Goal: Transaction & Acquisition: Purchase product/service

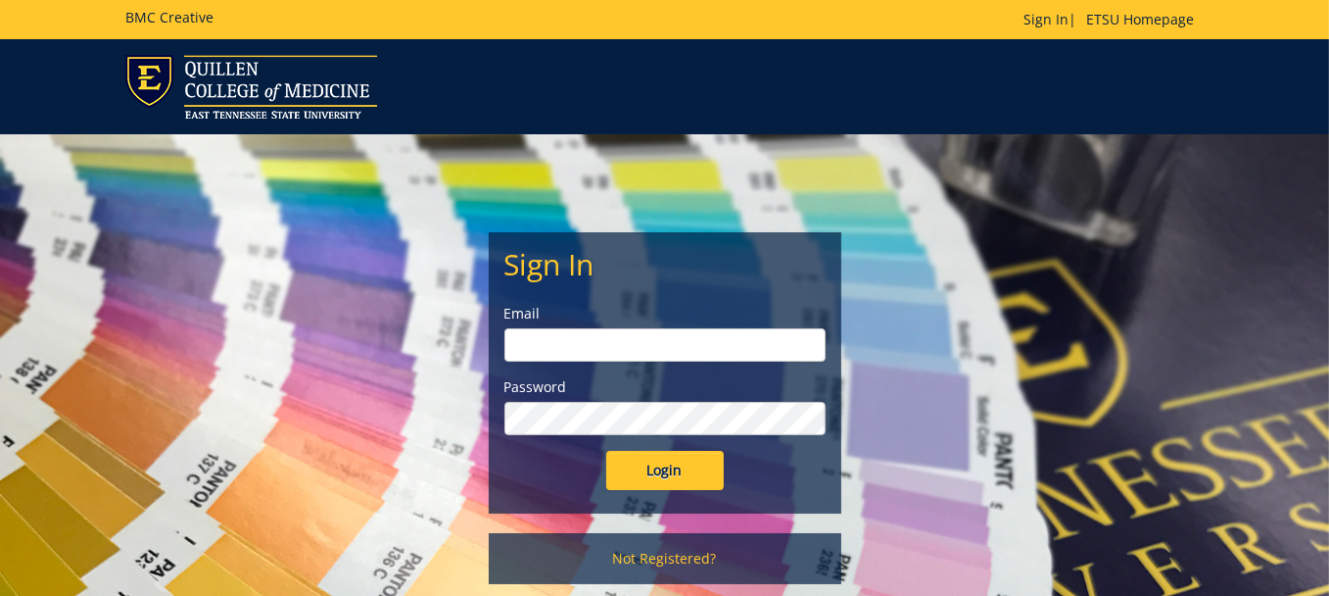
type input "adamsl@etsu.edu"
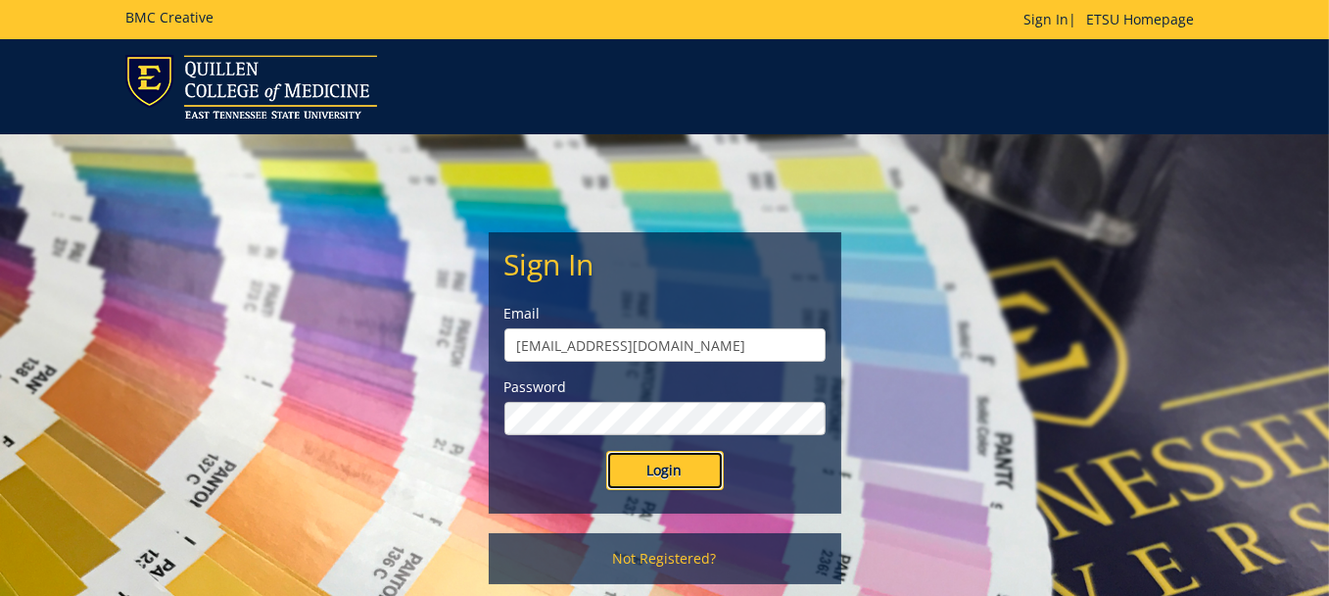
click at [660, 464] on input "Login" at bounding box center [665, 470] width 118 height 39
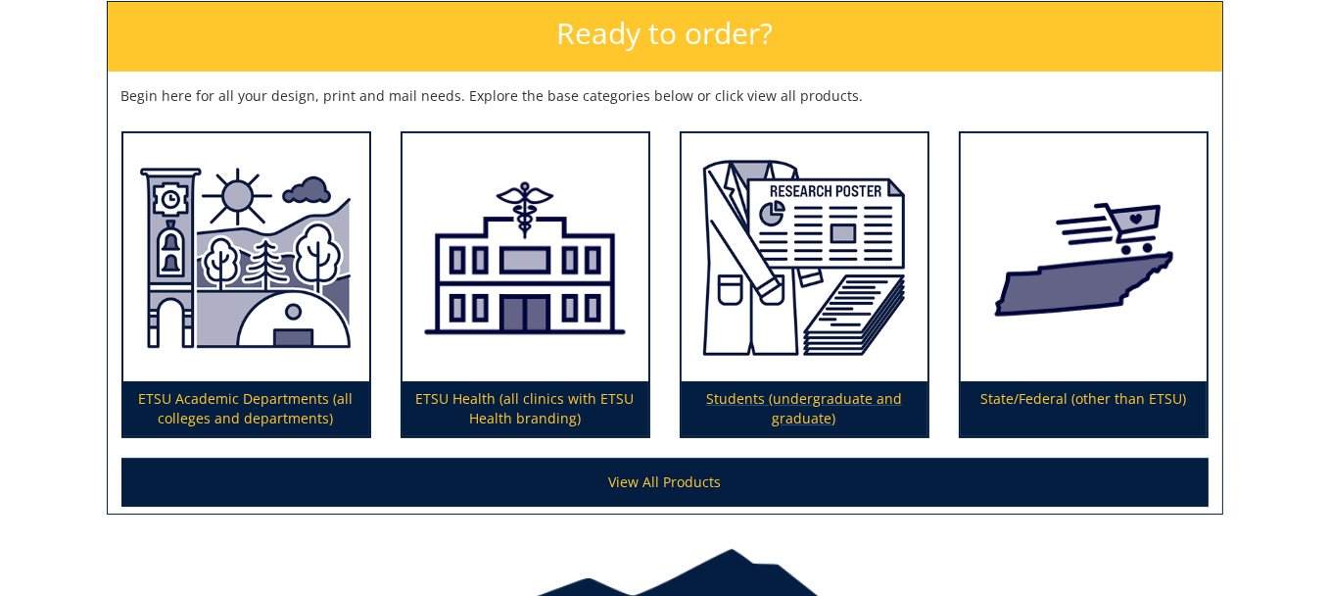
scroll to position [392, 0]
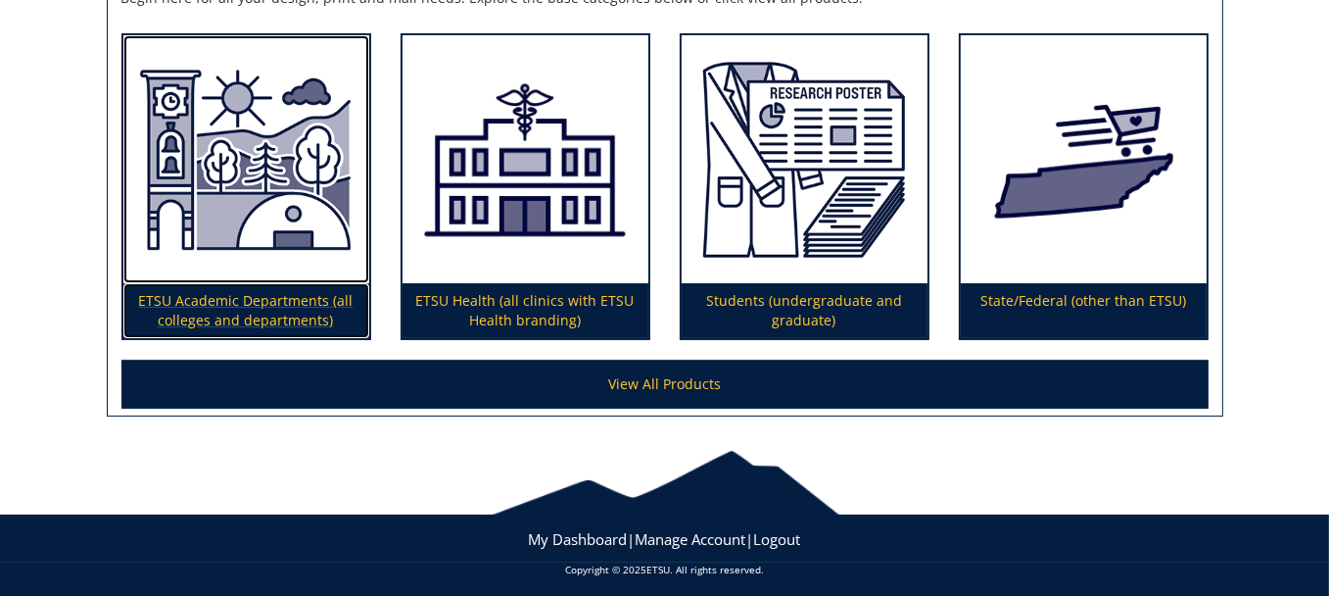
click at [181, 296] on p "ETSU Academic Departments (all colleges and departments)" at bounding box center [246, 310] width 246 height 55
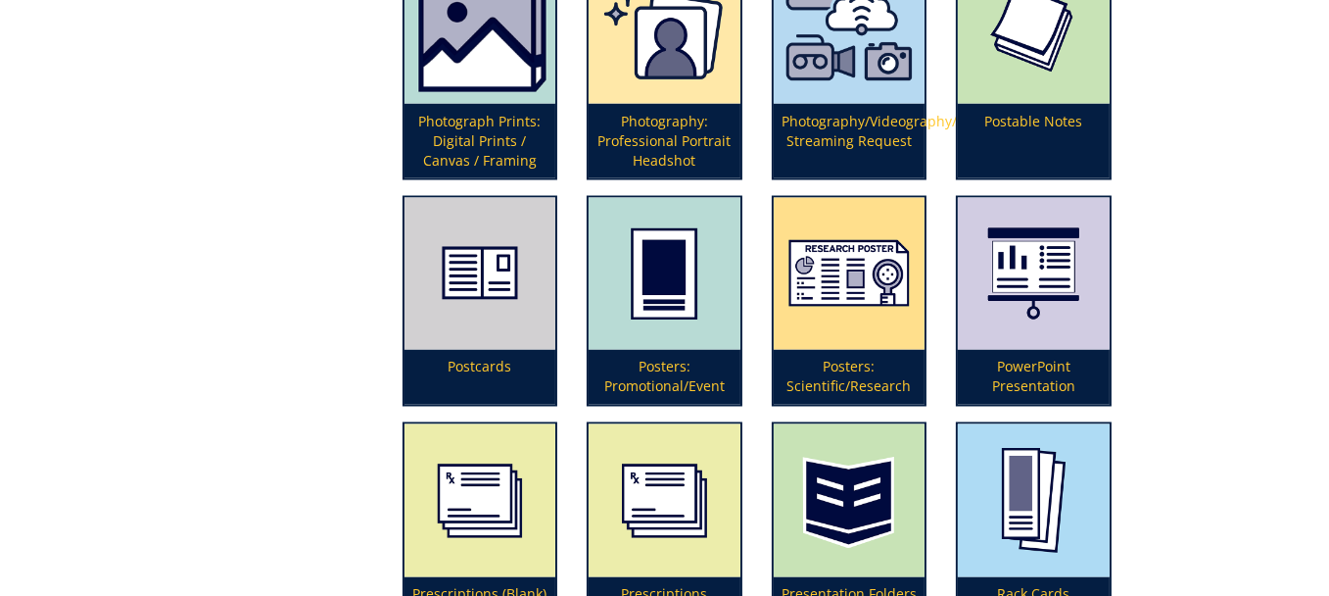
scroll to position [4213, 0]
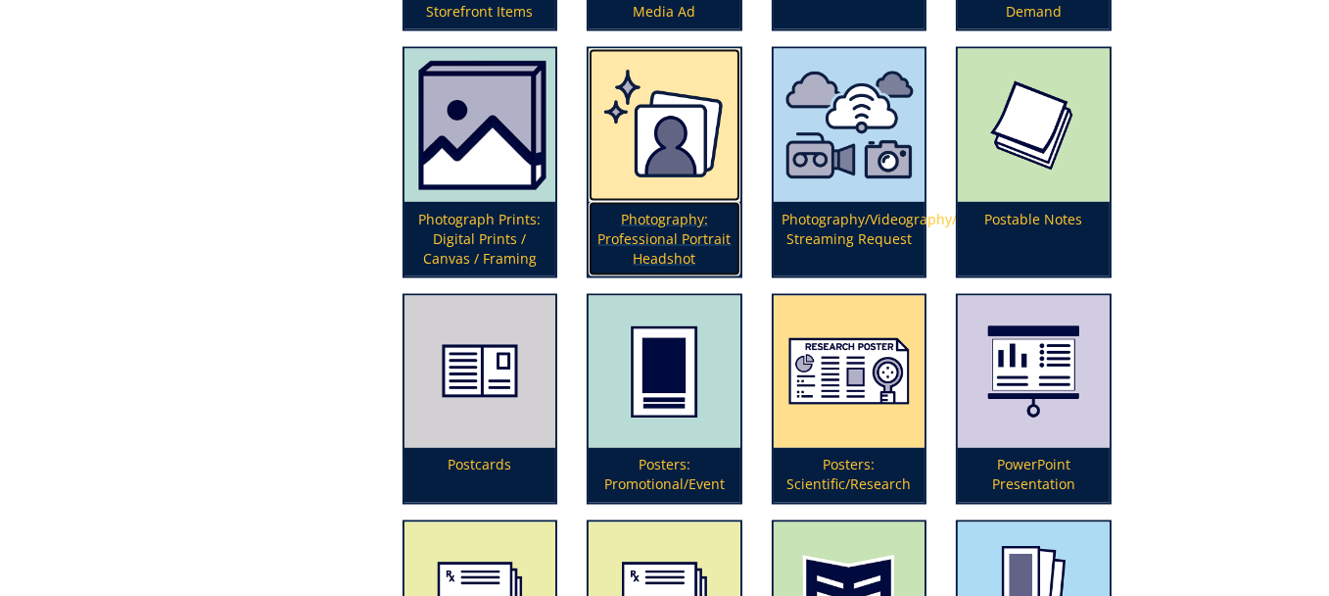
click at [668, 205] on p "Photography: Professional Portrait Headshot" at bounding box center [664, 239] width 151 height 74
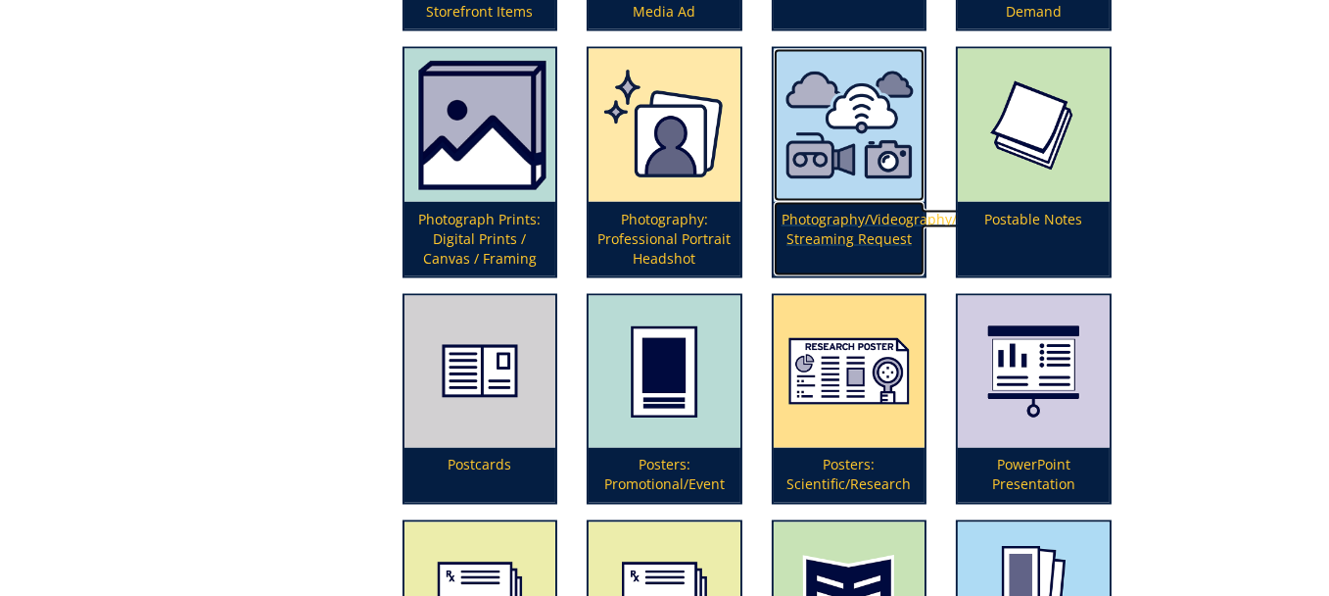
click at [818, 202] on p "Photography/Videography/Live Streaming Request" at bounding box center [849, 239] width 151 height 74
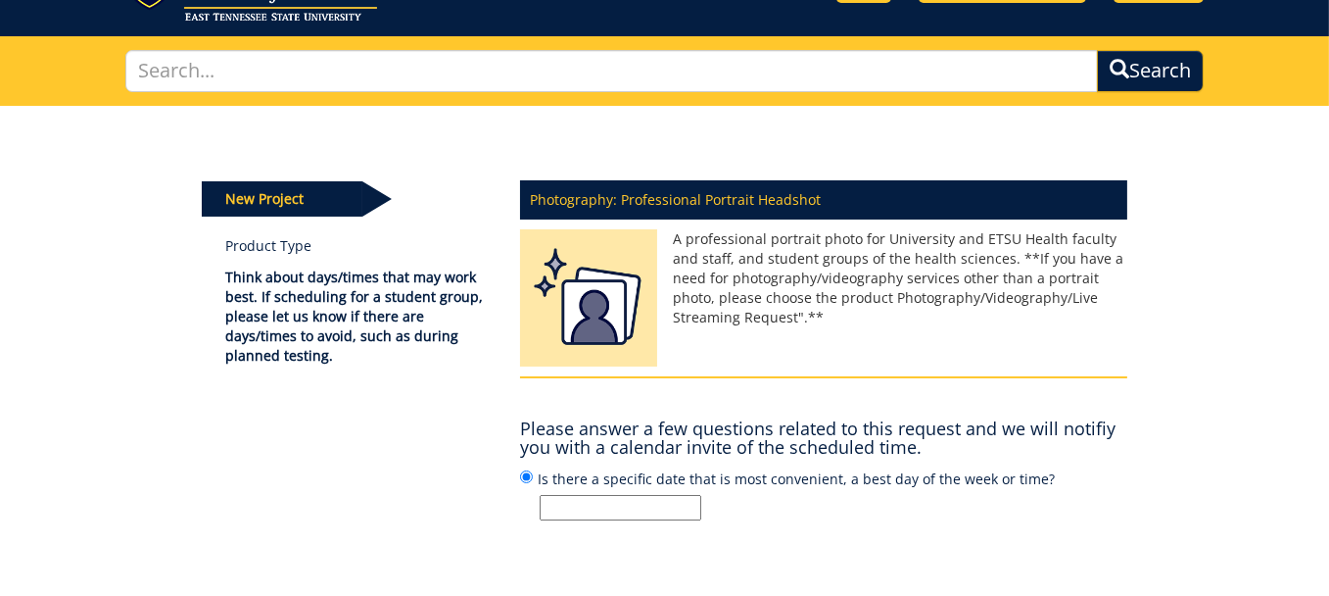
scroll to position [196, 0]
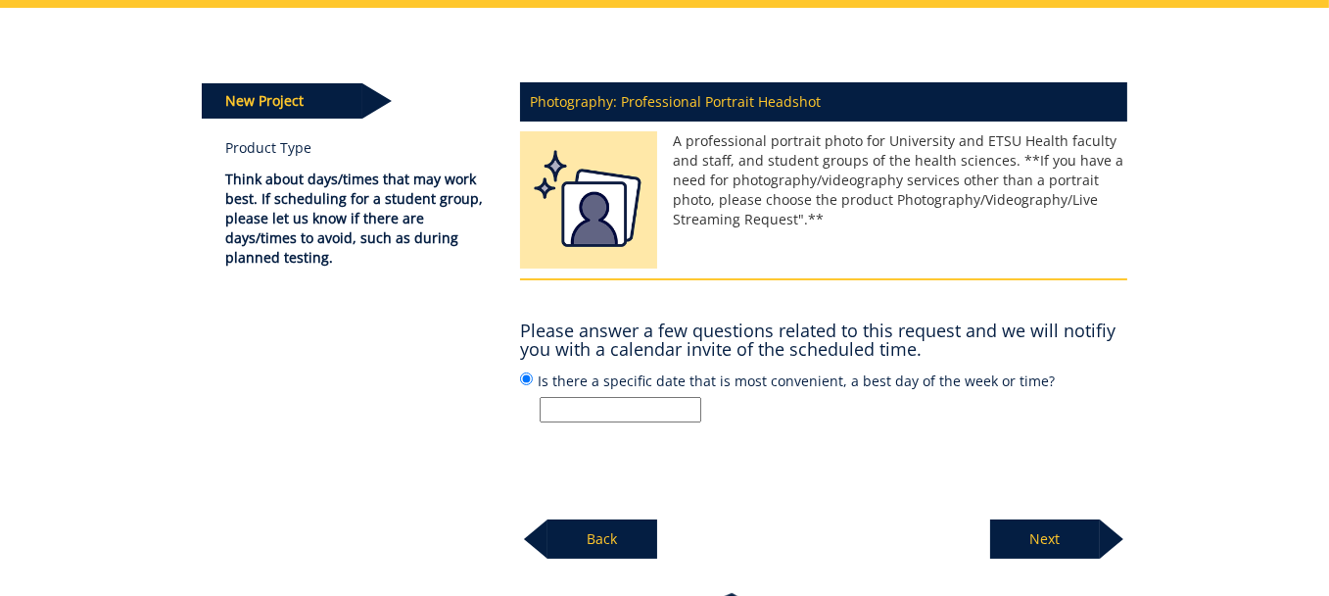
click at [590, 405] on input "Is there a specific date that is most convenient, a best day of the week or tim…" at bounding box center [621, 409] width 162 height 25
type input "Department of Pediatrics Group Photo 8.5" x 11""
click at [1044, 535] on p "Next" at bounding box center [1045, 538] width 110 height 39
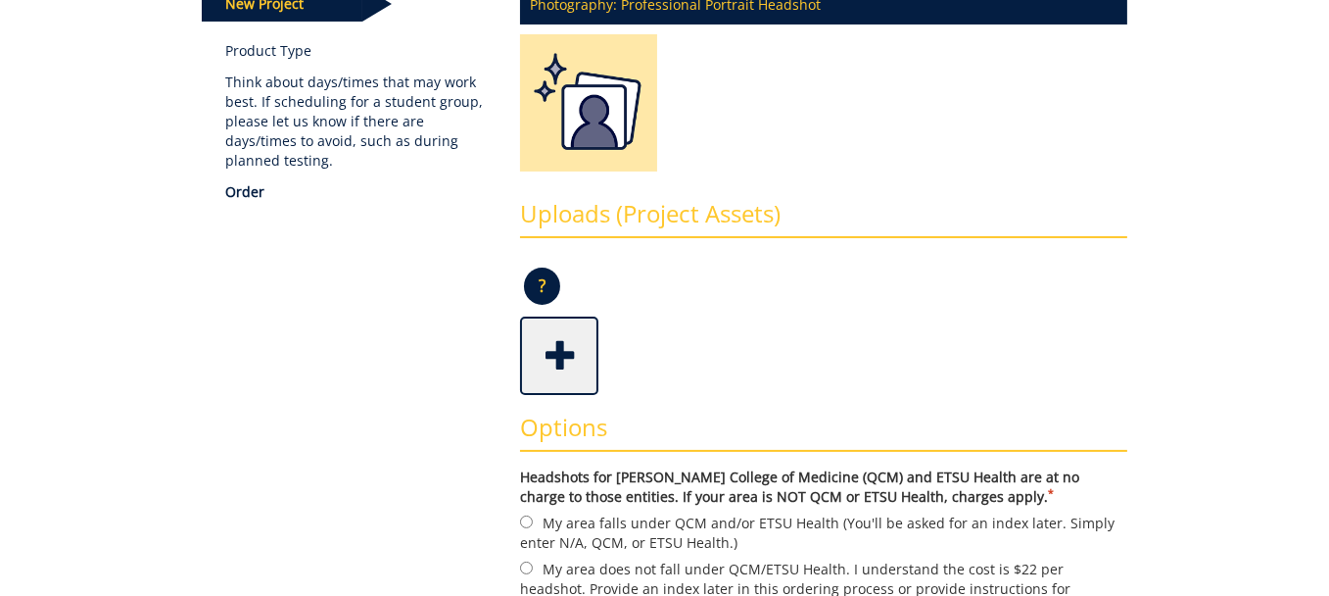
scroll to position [196, 0]
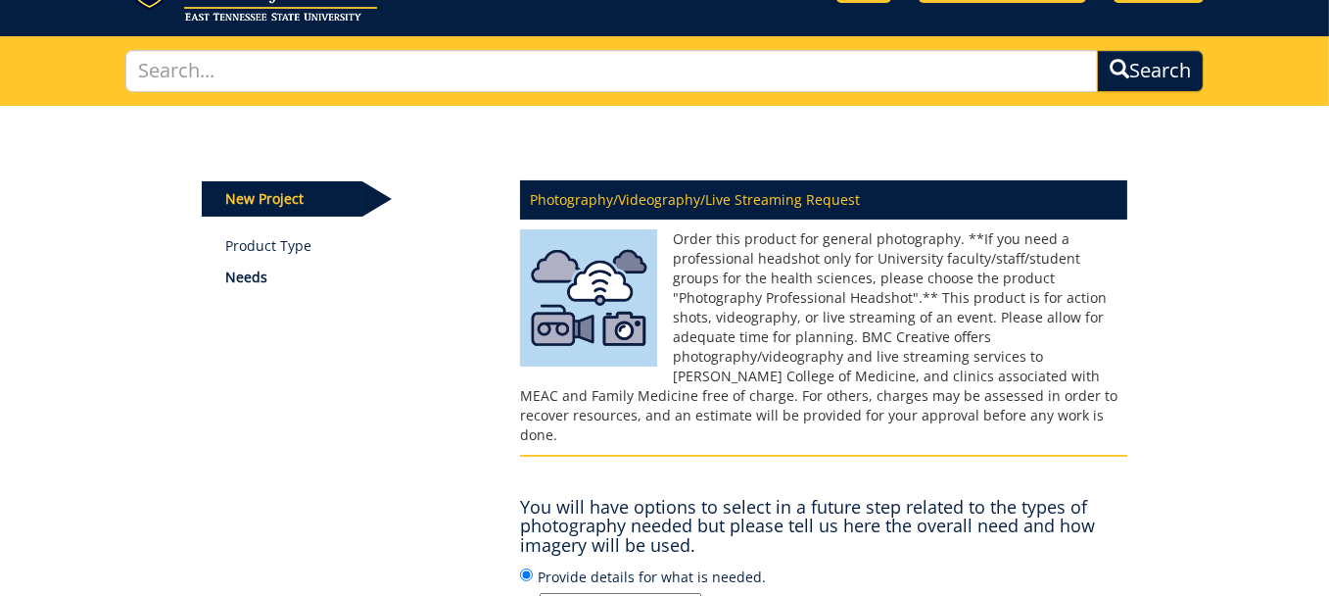
scroll to position [196, 0]
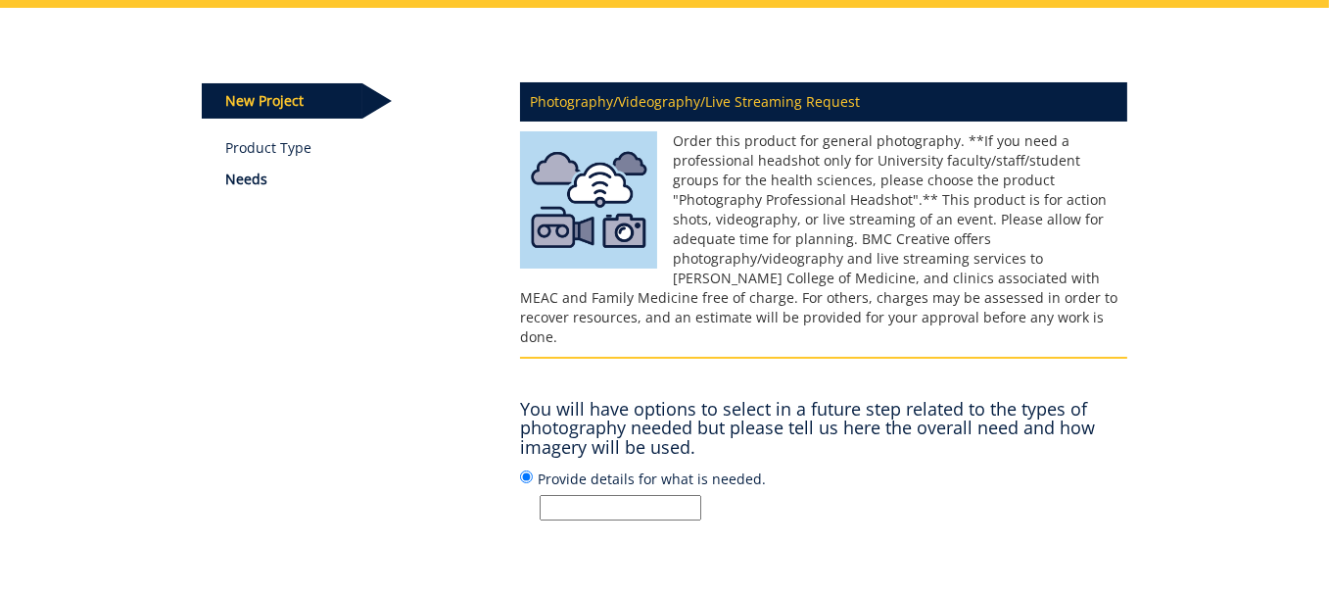
click at [560, 495] on input "Provide details for what is needed." at bounding box center [621, 507] width 162 height 25
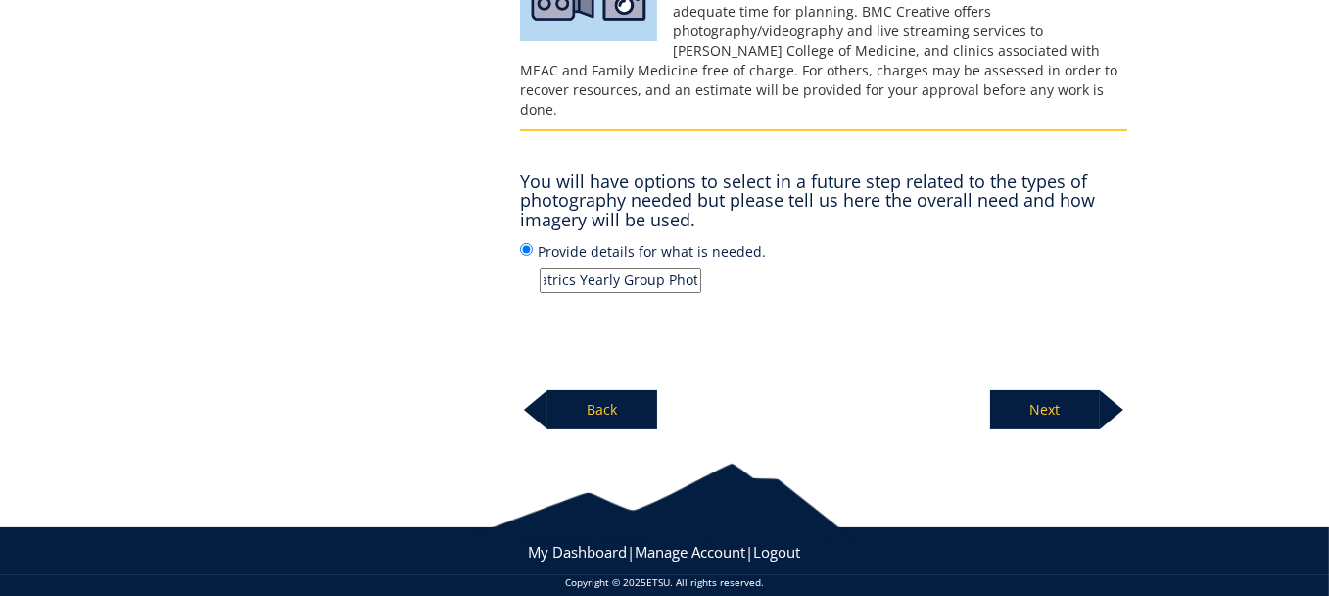
type input "Department of Pediatrics Yearly Group Photo"
click at [1036, 390] on p "Next" at bounding box center [1045, 409] width 110 height 39
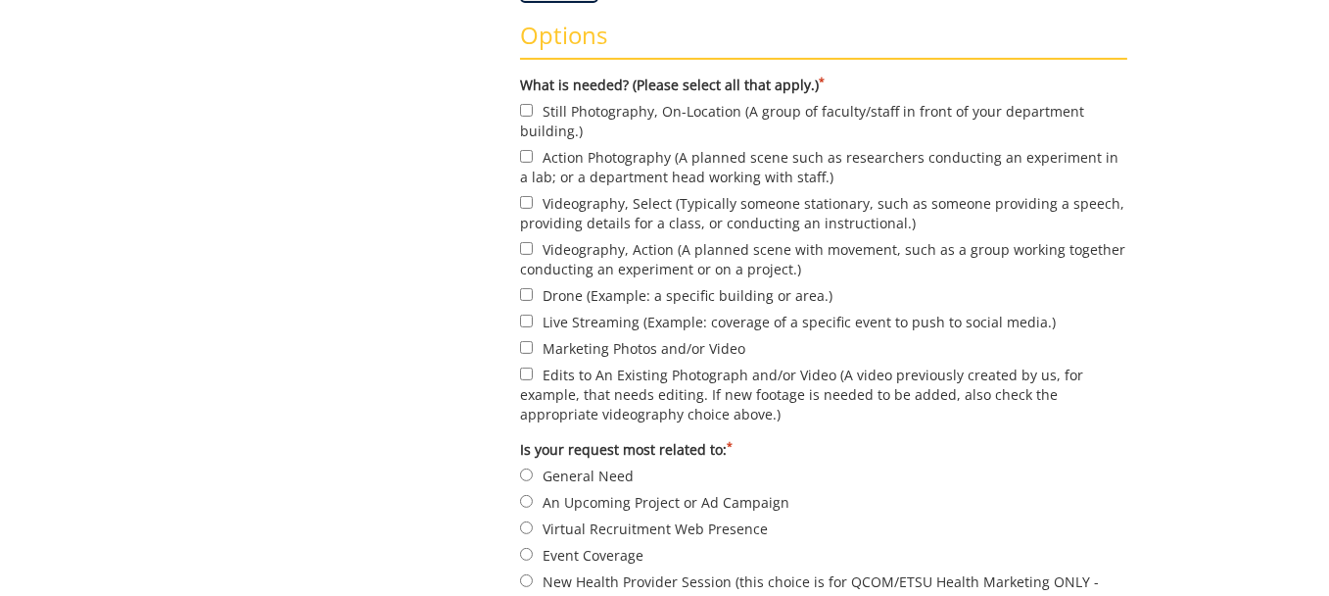
scroll to position [588, 0]
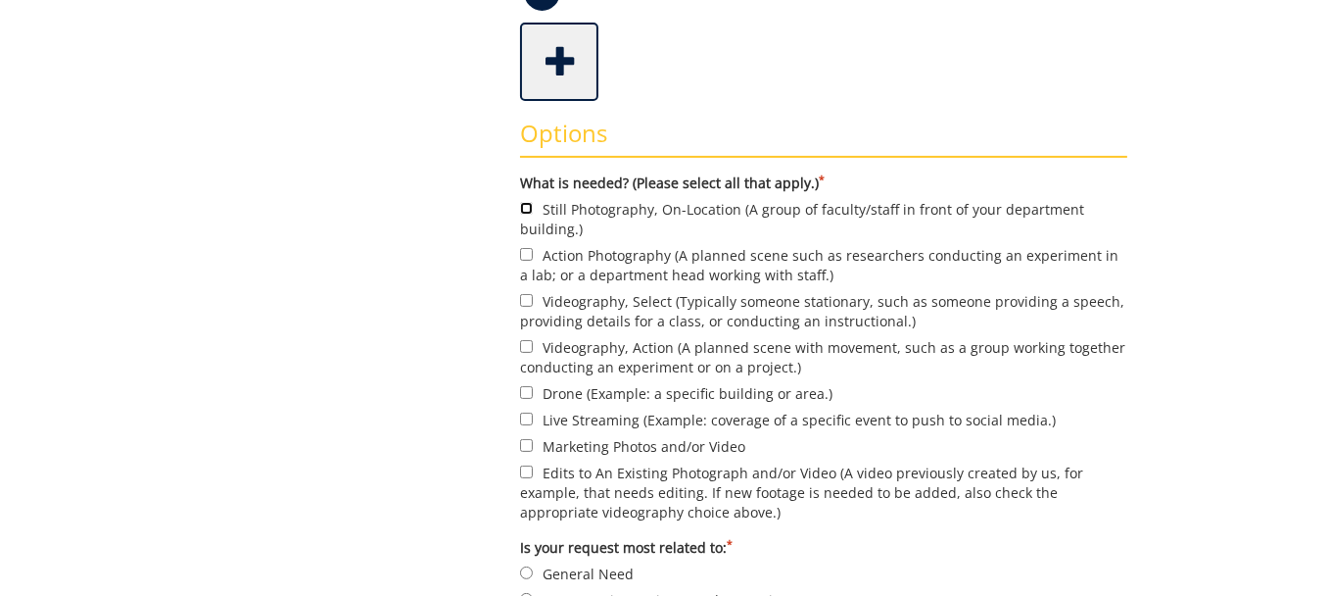
click at [526, 205] on input "Still Photography, On-Location (A group of faculty/staff in front of your depar…" at bounding box center [526, 208] width 13 height 13
checkbox input "true"
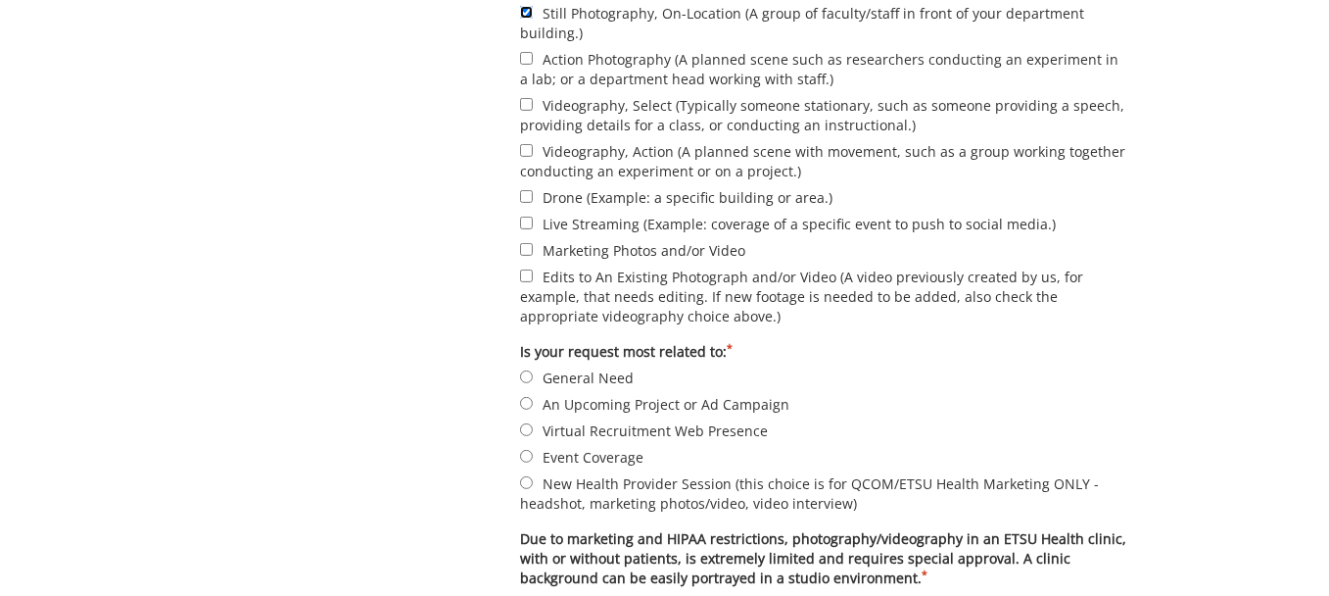
scroll to position [882, 0]
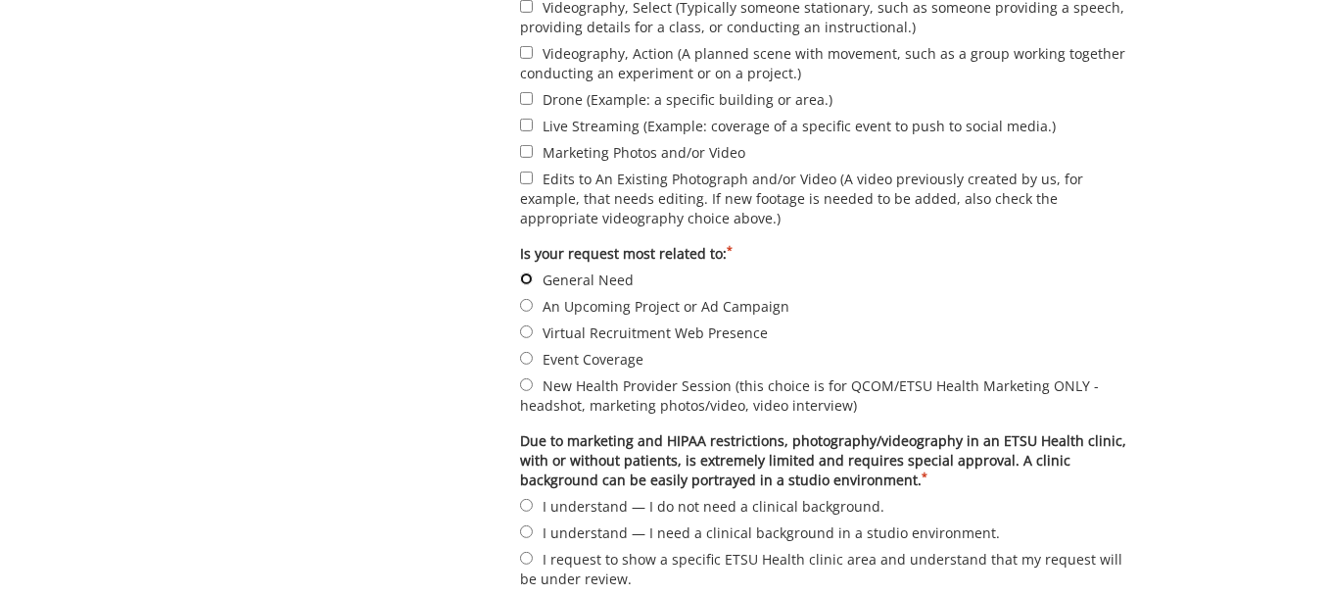
click at [523, 275] on input "General Need" at bounding box center [526, 278] width 13 height 13
radio input "true"
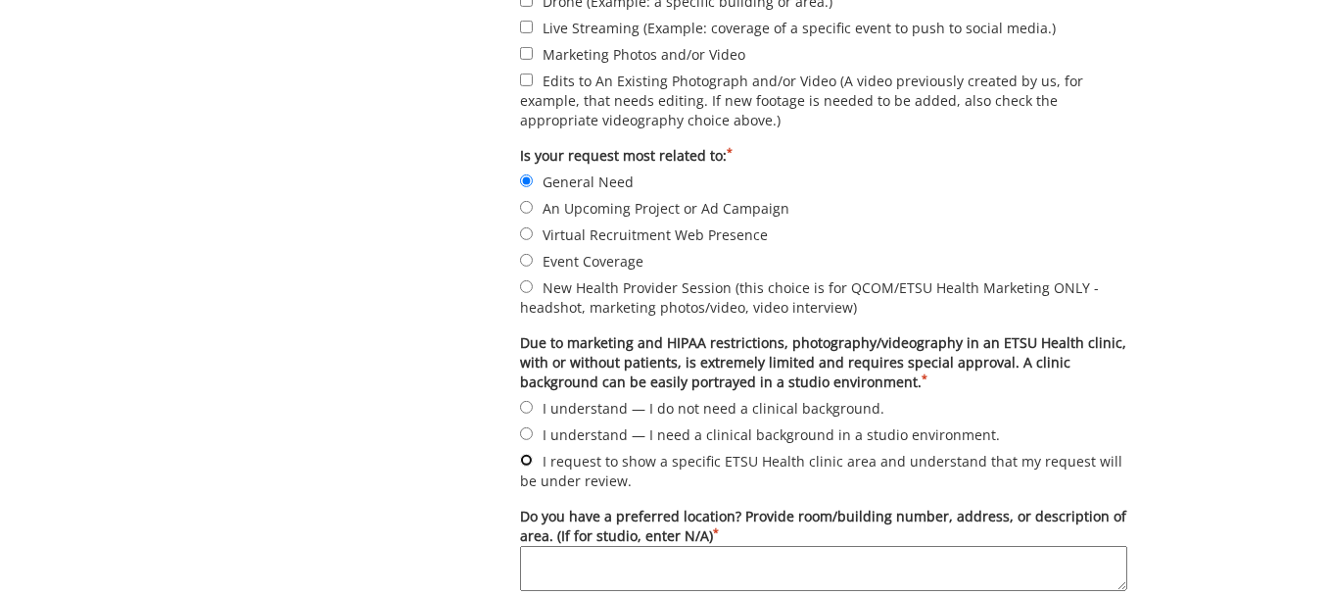
click at [527, 454] on input "I request to show a specific ETSU Health clinic area and understand that my req…" at bounding box center [526, 460] width 13 height 13
radio input "true"
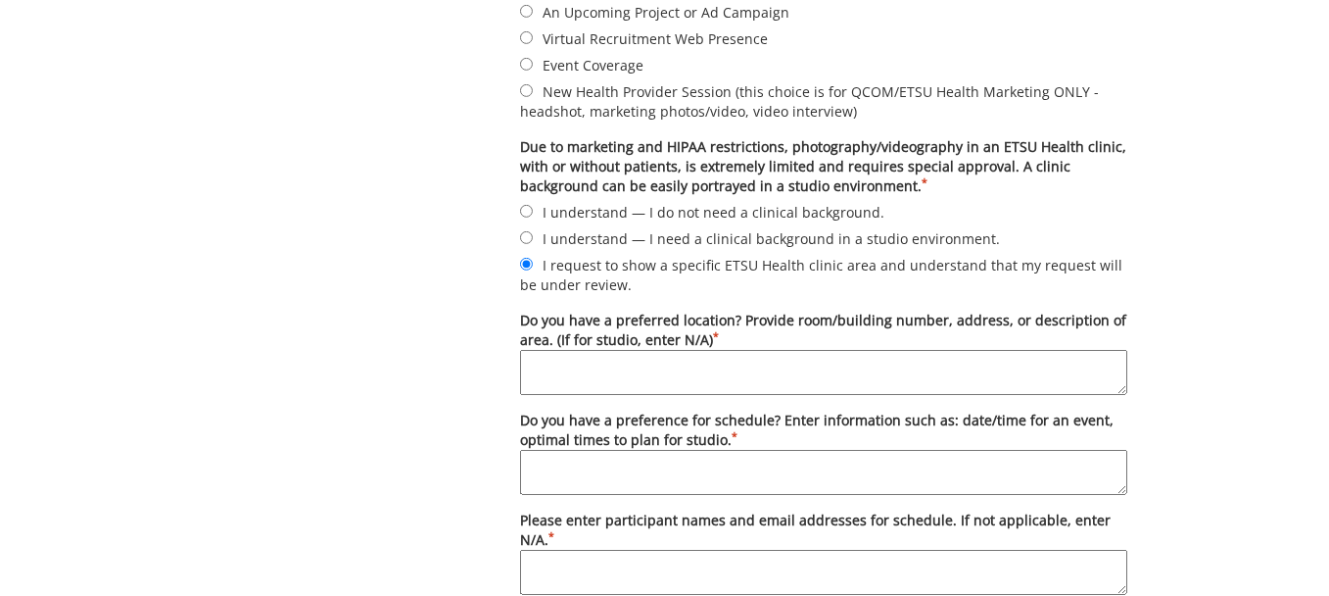
click at [536, 362] on textarea "Do you have a preferred location? Provide room/building number, address, or des…" at bounding box center [823, 372] width 607 height 45
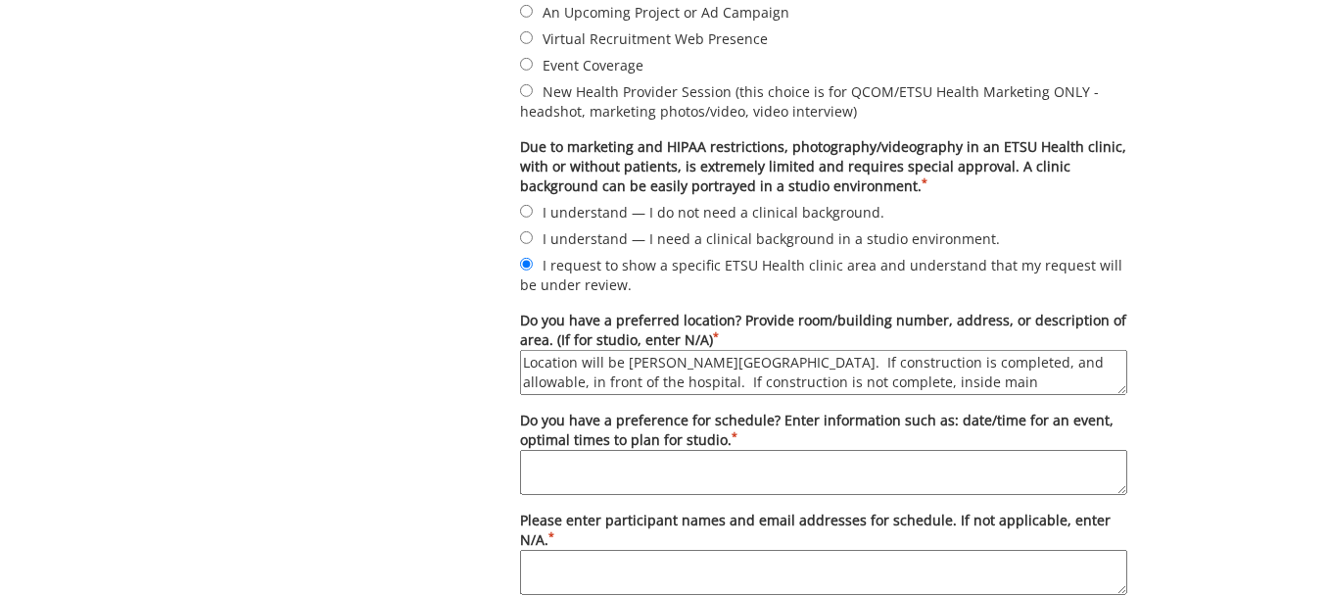
type textarea "Location will be Niswonger Children's Hospital. If construction is completed, a…"
click at [536, 456] on textarea "Do you have a preference for schedule? Enter information such as: date/time for…" at bounding box center [823, 472] width 607 height 45
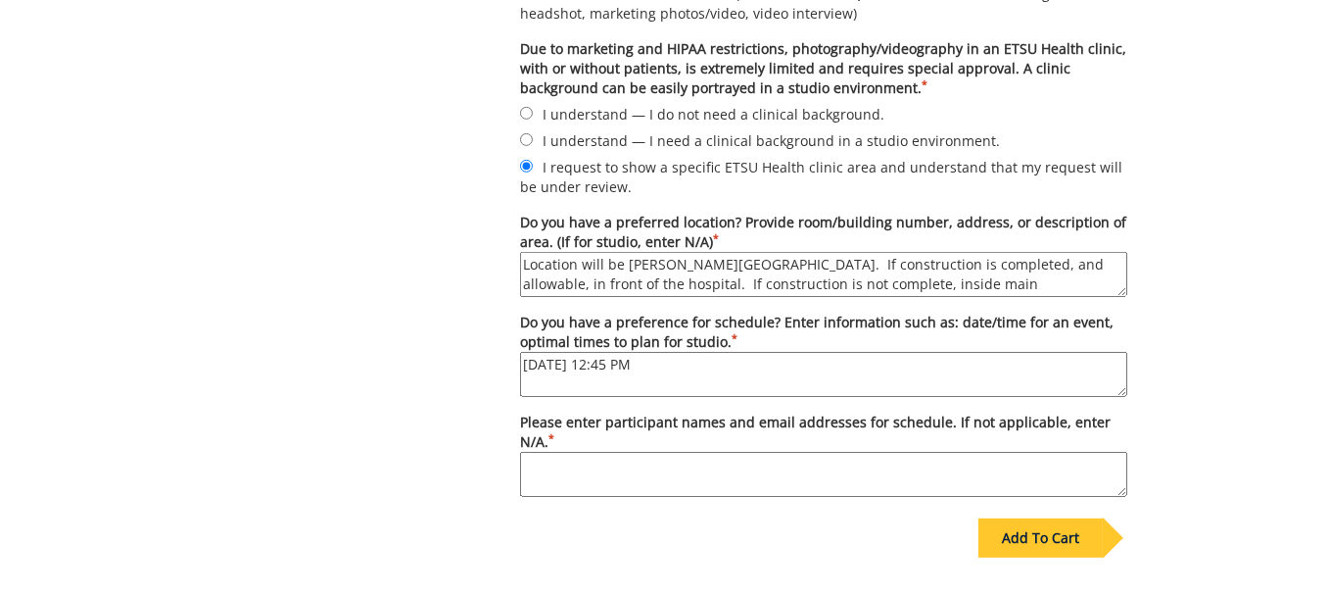
scroll to position [1372, 0]
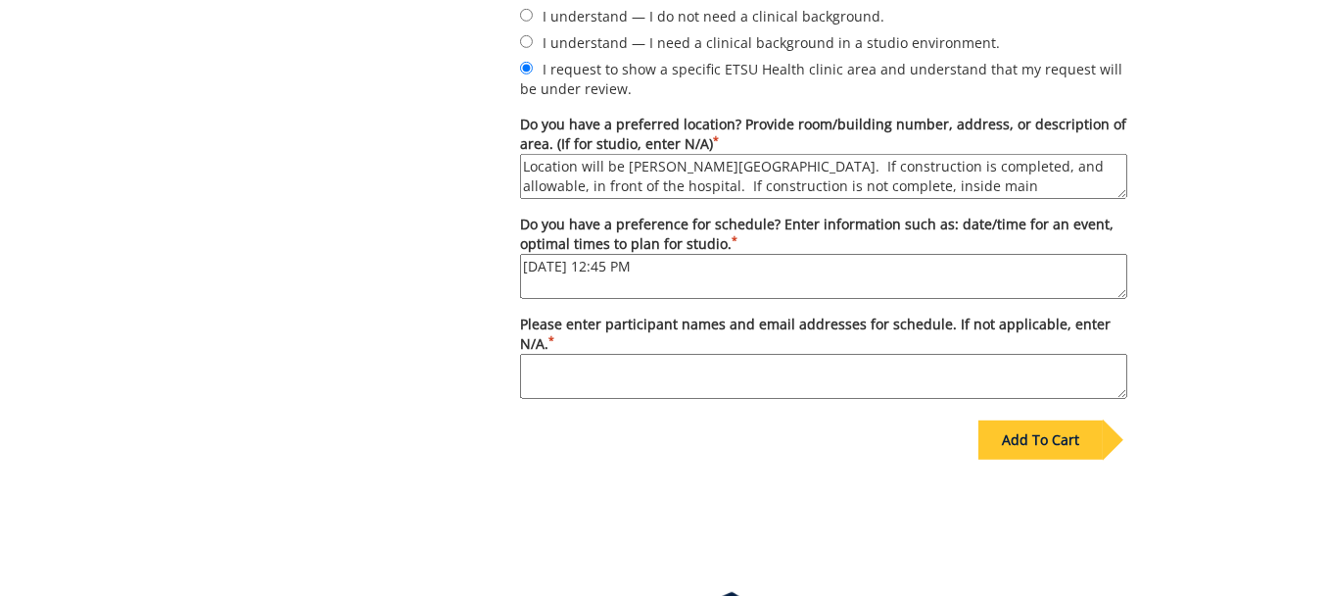
type textarea "Tuesday, November 18, 2025 at 12:45 PM"
click at [541, 362] on textarea "Please enter participant names and email addresses for schedule. If not applica…" at bounding box center [823, 376] width 607 height 45
type textarea "a"
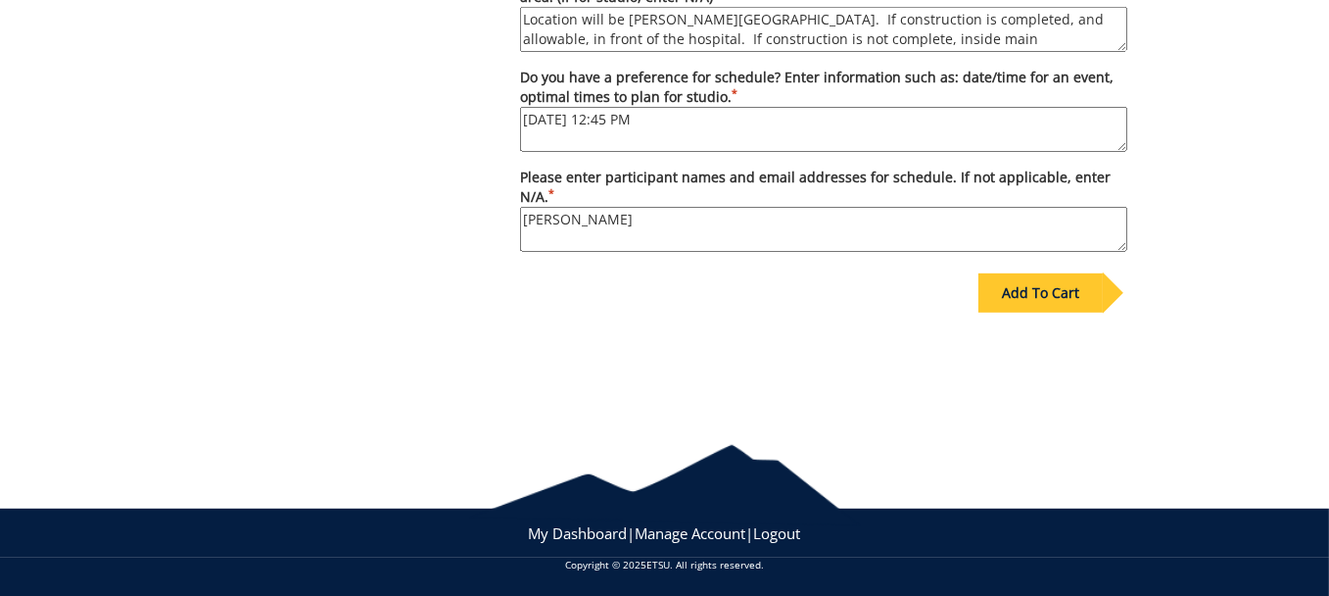
click at [647, 227] on textarea "Linda Adams" at bounding box center [823, 229] width 607 height 45
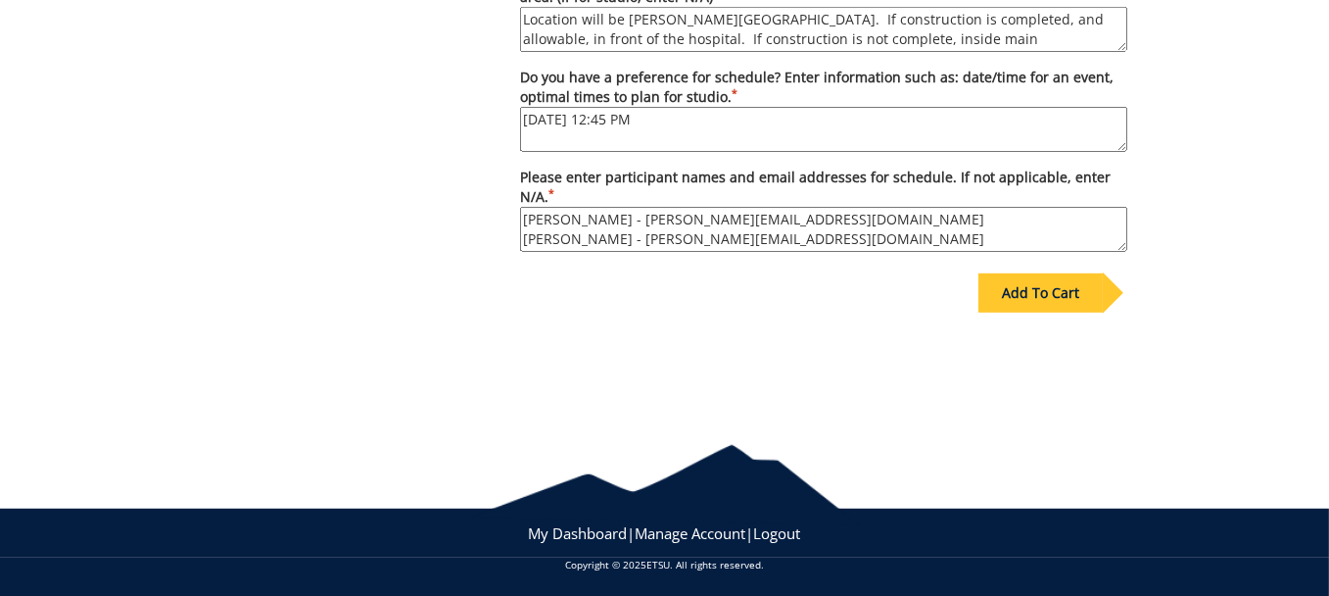
type textarea "Linda Adams - adamsl@etsu.edu Allison Coley - coleyaw@etsu.edu"
click at [1029, 291] on div "Add To Cart" at bounding box center [1041, 292] width 124 height 39
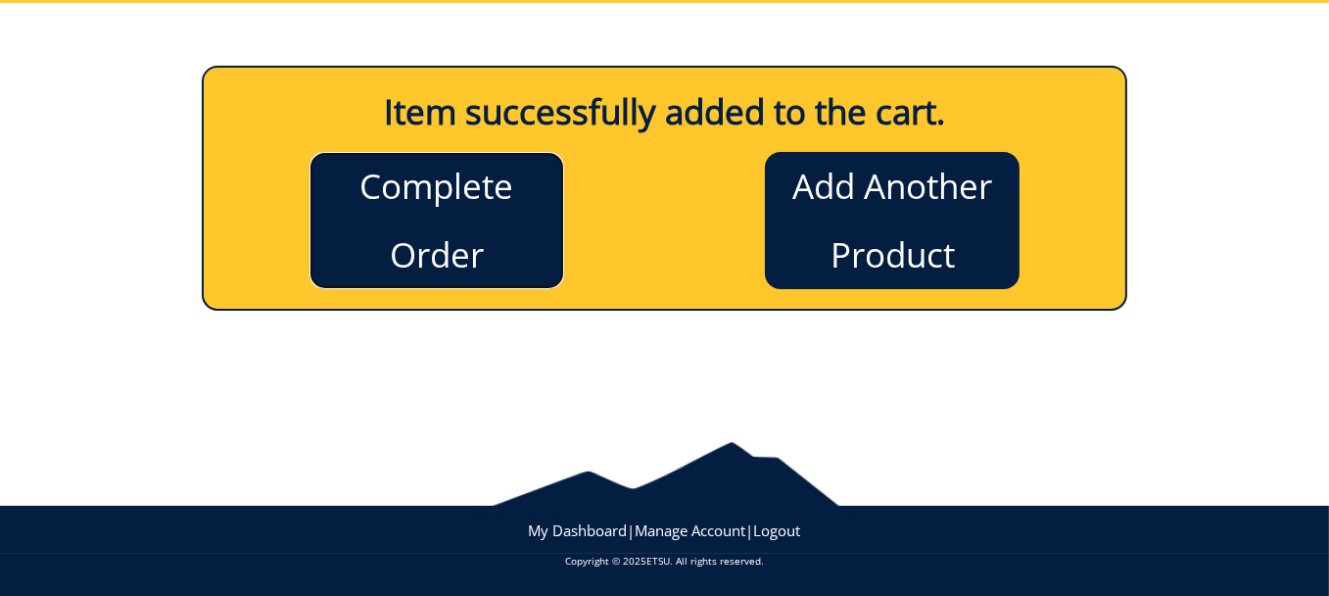
click at [426, 184] on link "Complete Order" at bounding box center [437, 220] width 255 height 137
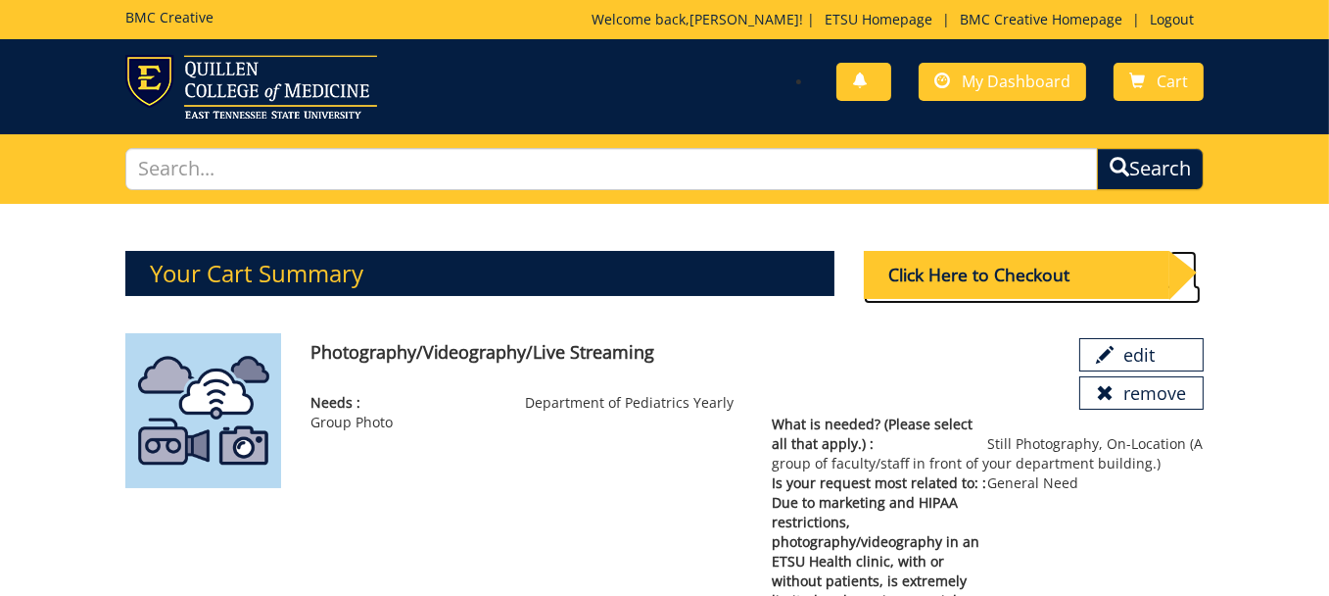
click at [991, 275] on div "Click Here to Checkout" at bounding box center [1017, 275] width 306 height 48
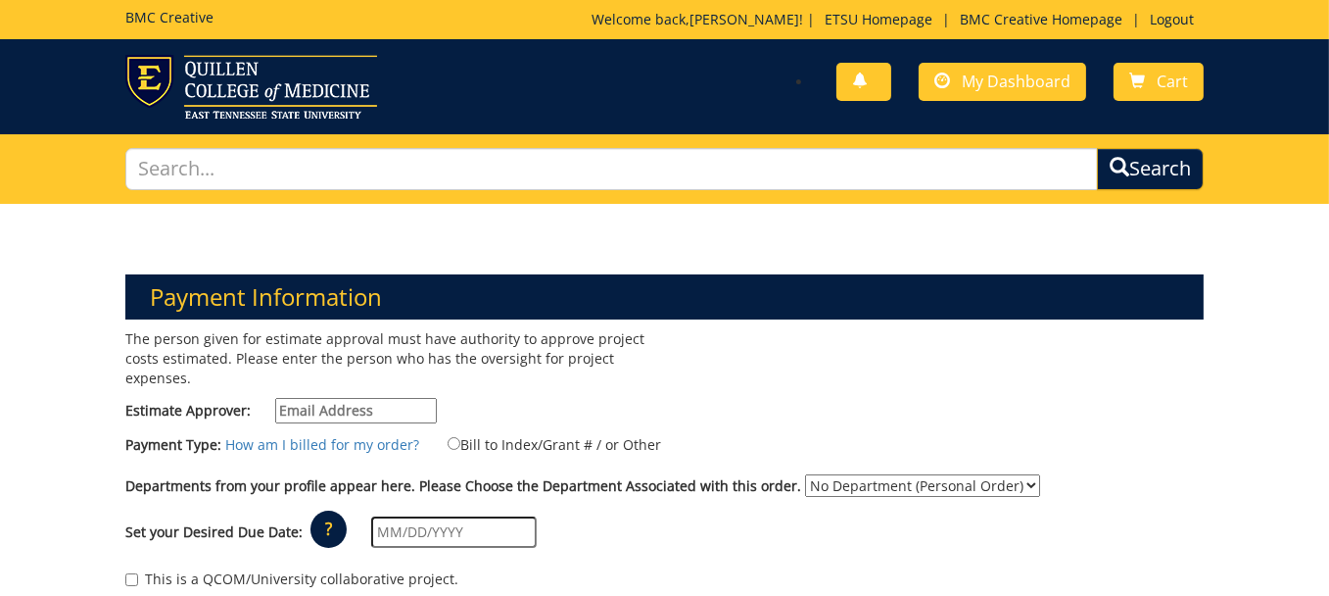
click at [376, 408] on input "Estimate Approver:" at bounding box center [356, 410] width 162 height 25
type input "guinnjr@etsu.edu"
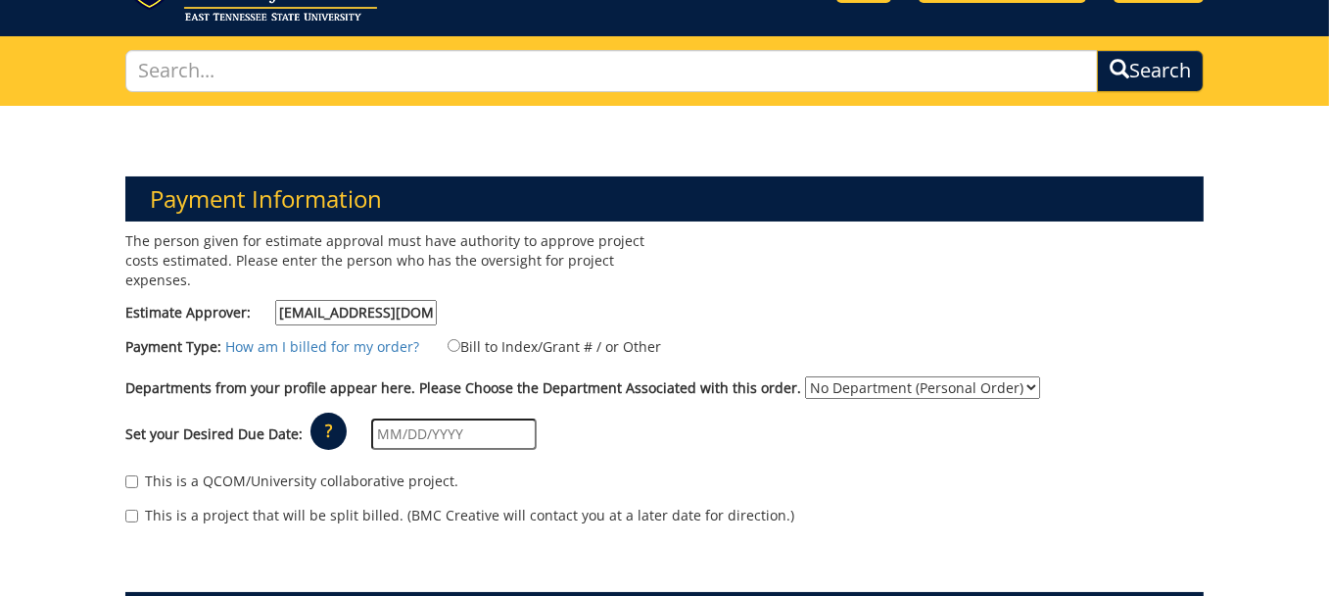
click at [1006, 383] on select "No Department (Personal Order) Pediatrics" at bounding box center [922, 387] width 235 height 23
select select "248"
click at [805, 376] on select "No Department (Personal Order) Pediatrics" at bounding box center [922, 387] width 235 height 23
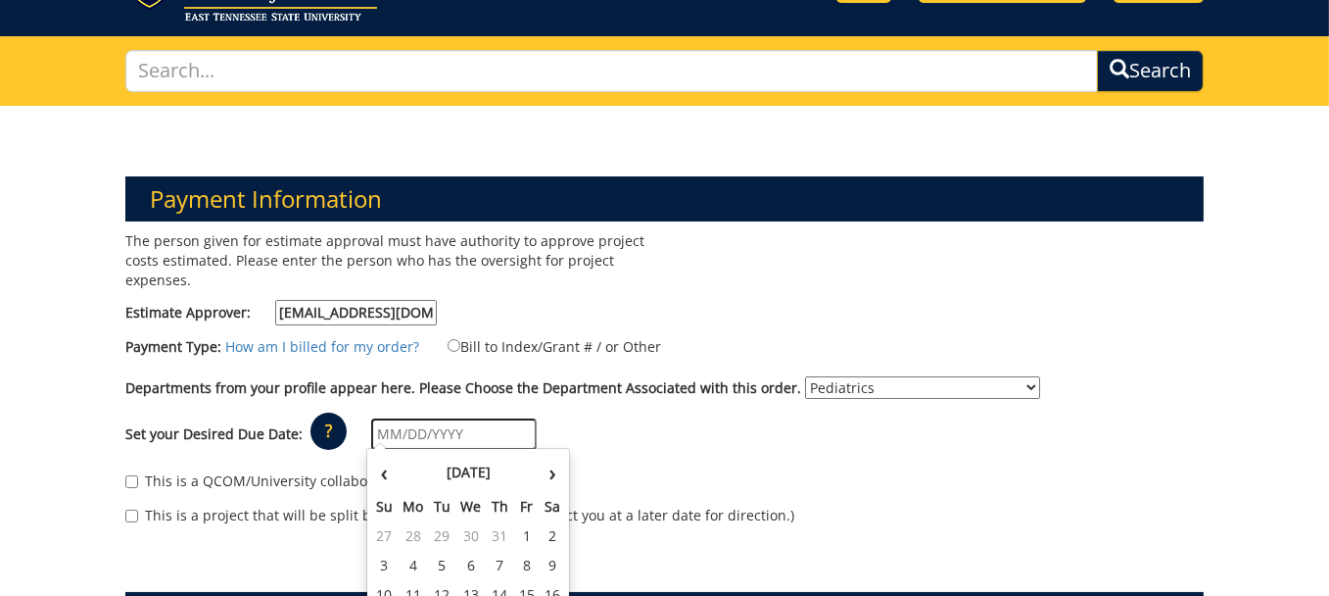
click at [464, 429] on input "text" at bounding box center [454, 433] width 166 height 31
type input "11/18/2025"
click at [624, 437] on div "Set your Desired Due Date: ? × How long will my project take to finish? : Pleas…" at bounding box center [665, 435] width 1108 height 54
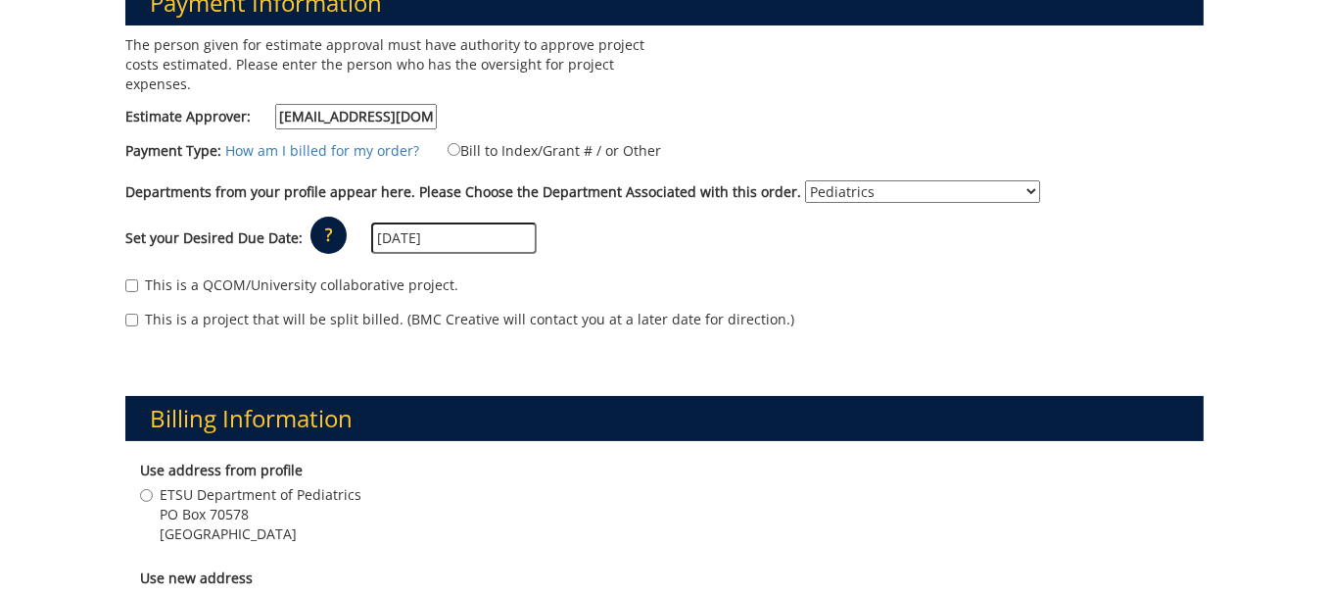
scroll to position [392, 0]
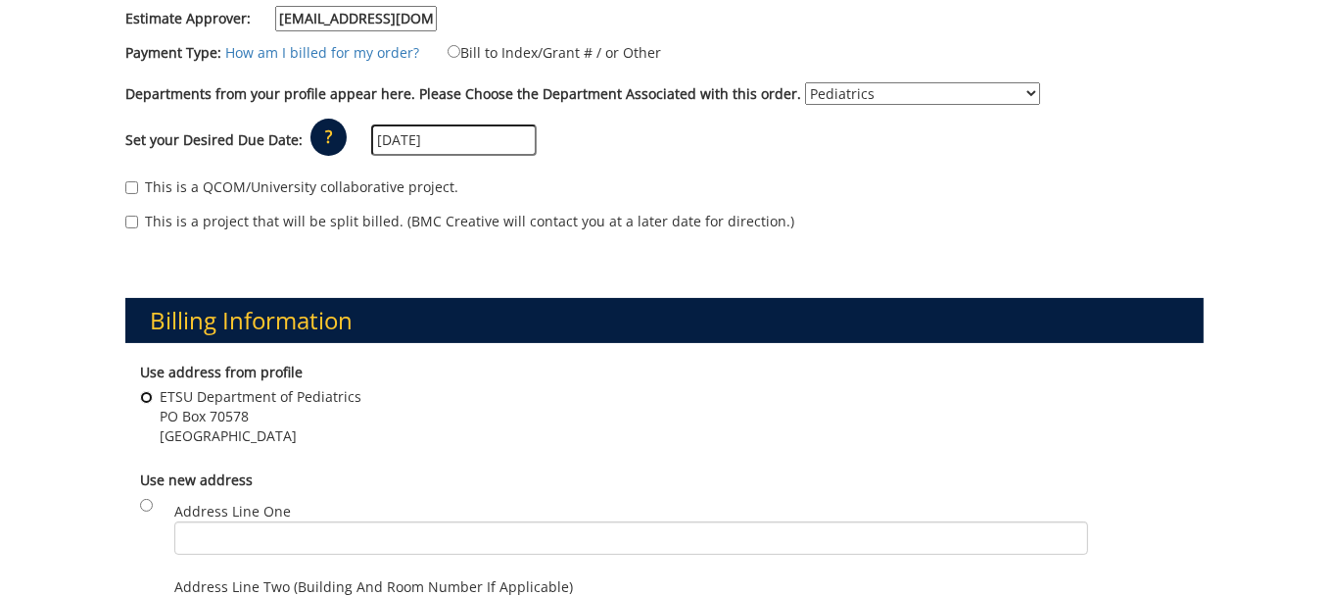
click at [147, 391] on input "ETSU Department of Pediatrics PO Box 70578 Johnson City , TN 37604" at bounding box center [146, 397] width 13 height 13
radio input "true"
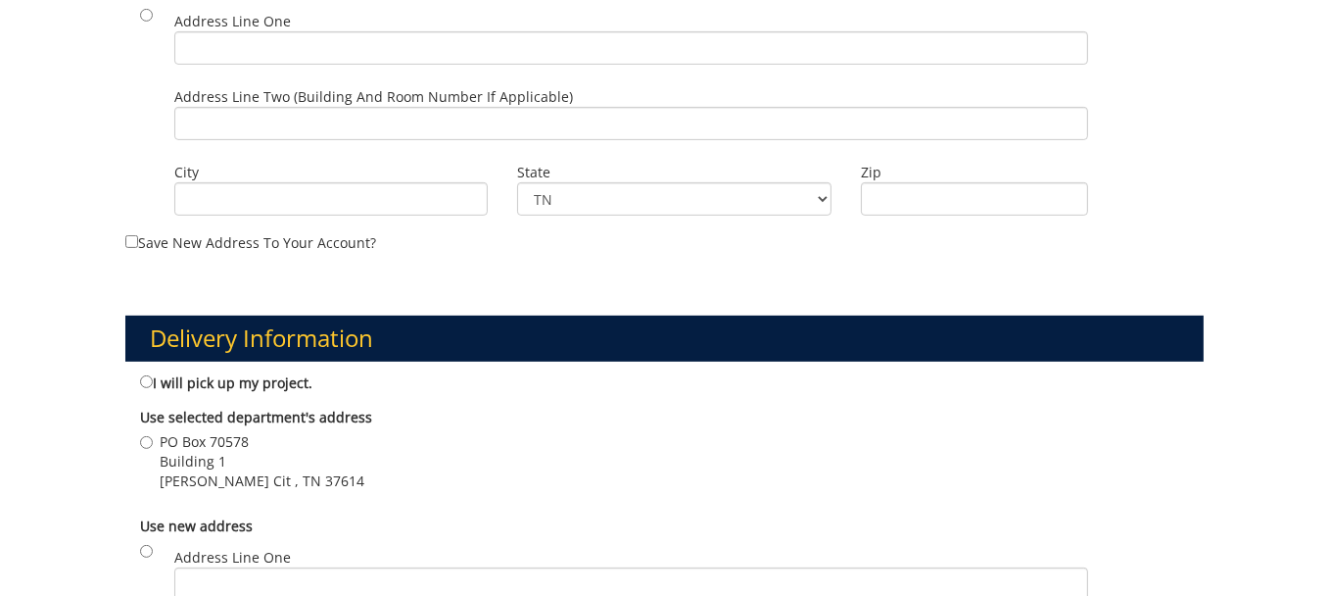
scroll to position [980, 0]
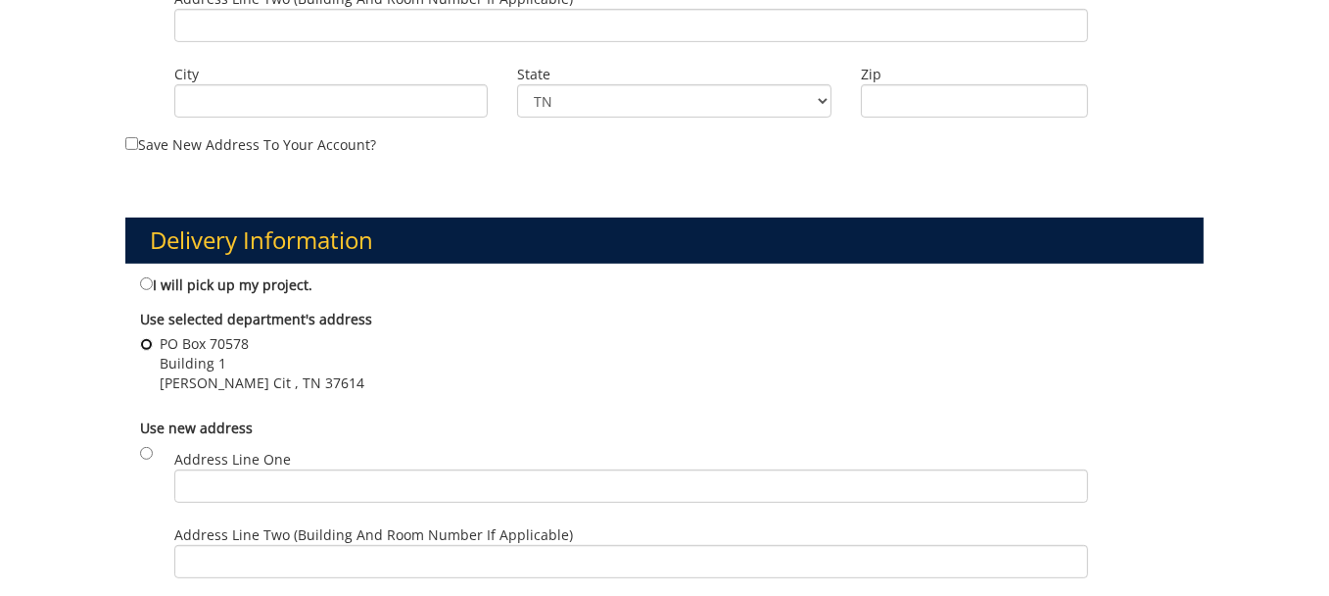
click at [148, 340] on input "PO Box 70578 Building 1 Johnson Cit , TN 37614" at bounding box center [146, 344] width 13 height 13
radio input "true"
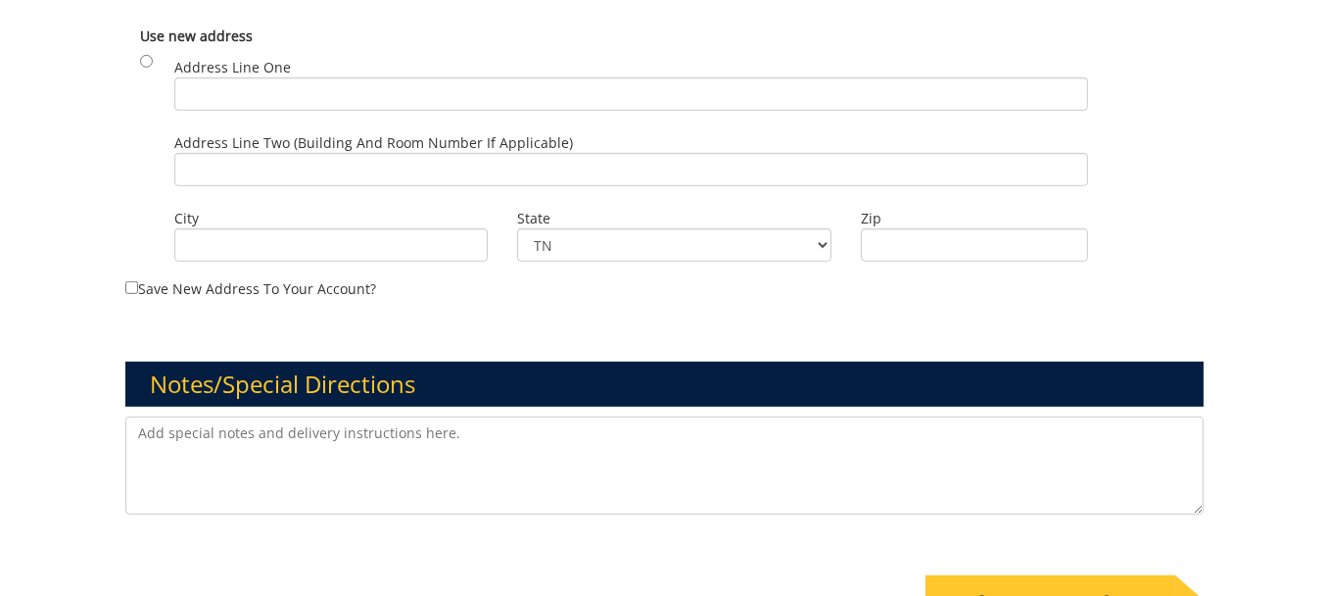
scroll to position [1470, 0]
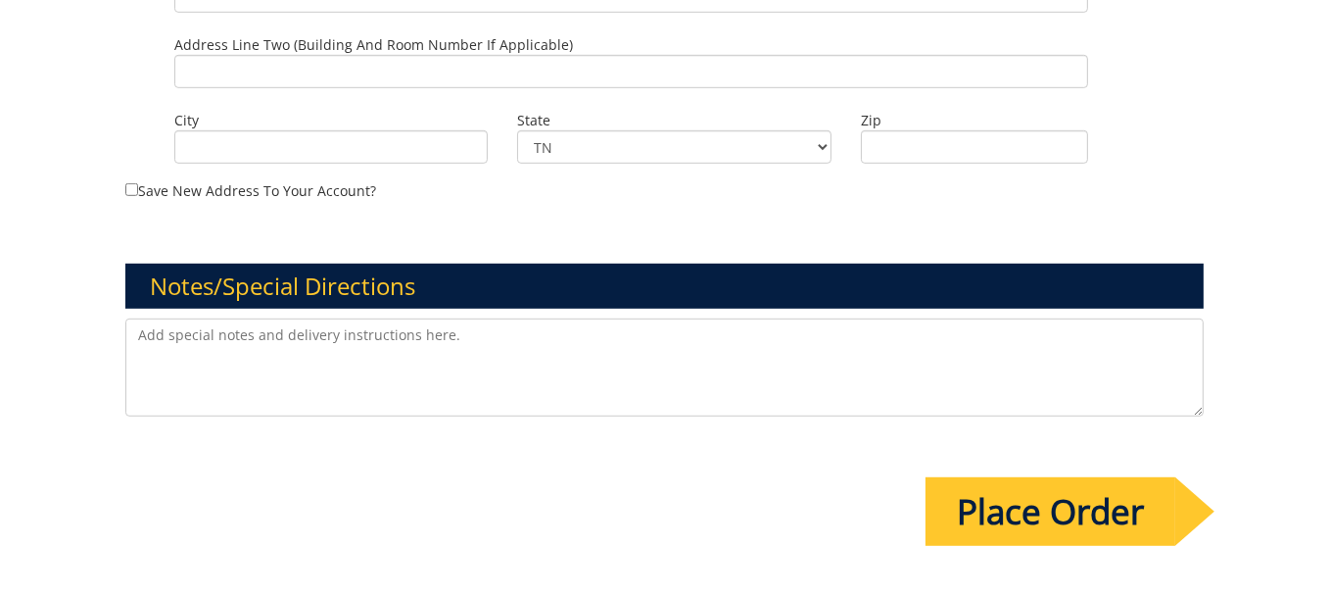
click at [1021, 502] on input "Place Order" at bounding box center [1051, 511] width 250 height 69
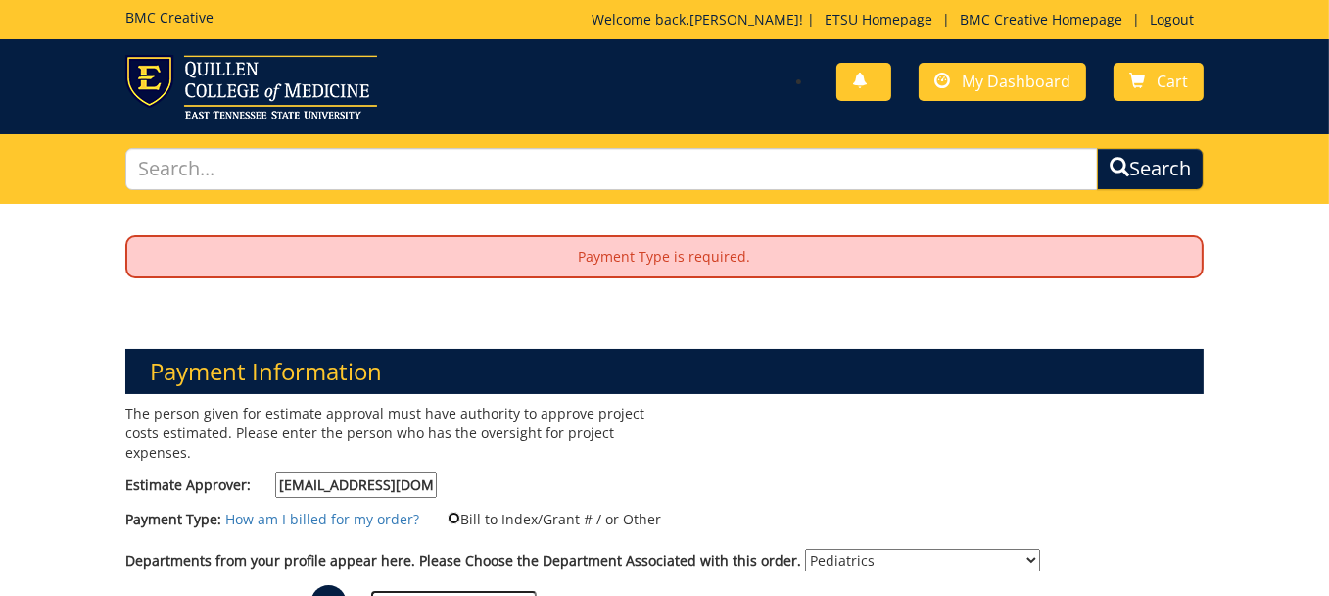
click at [448, 513] on input "Bill to Index/Grant # / or Other" at bounding box center [454, 517] width 13 height 13
radio input "true"
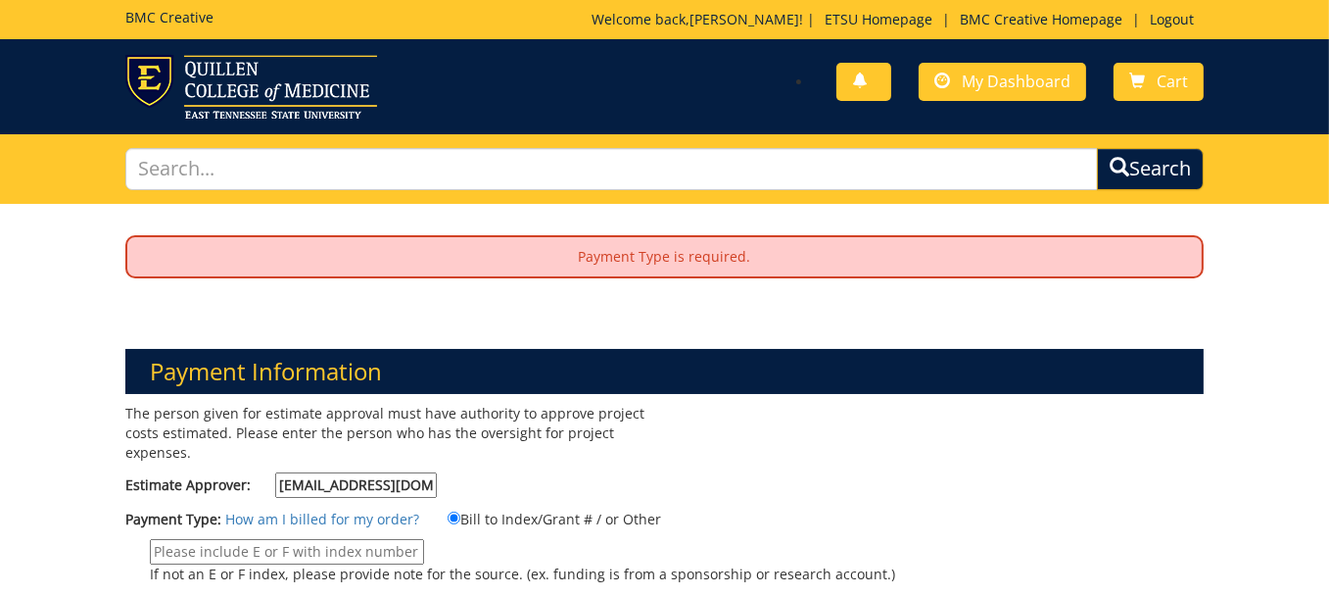
click at [186, 545] on input "If not an E or F index, please provide note for the source. (ex. funding is fro…" at bounding box center [287, 551] width 274 height 25
type input "9"
type input "99999"
drag, startPoint x: 203, startPoint y: 550, endPoint x: 149, endPoint y: 546, distance: 54.0
click at [150, 546] on input "99999" at bounding box center [287, 551] width 274 height 25
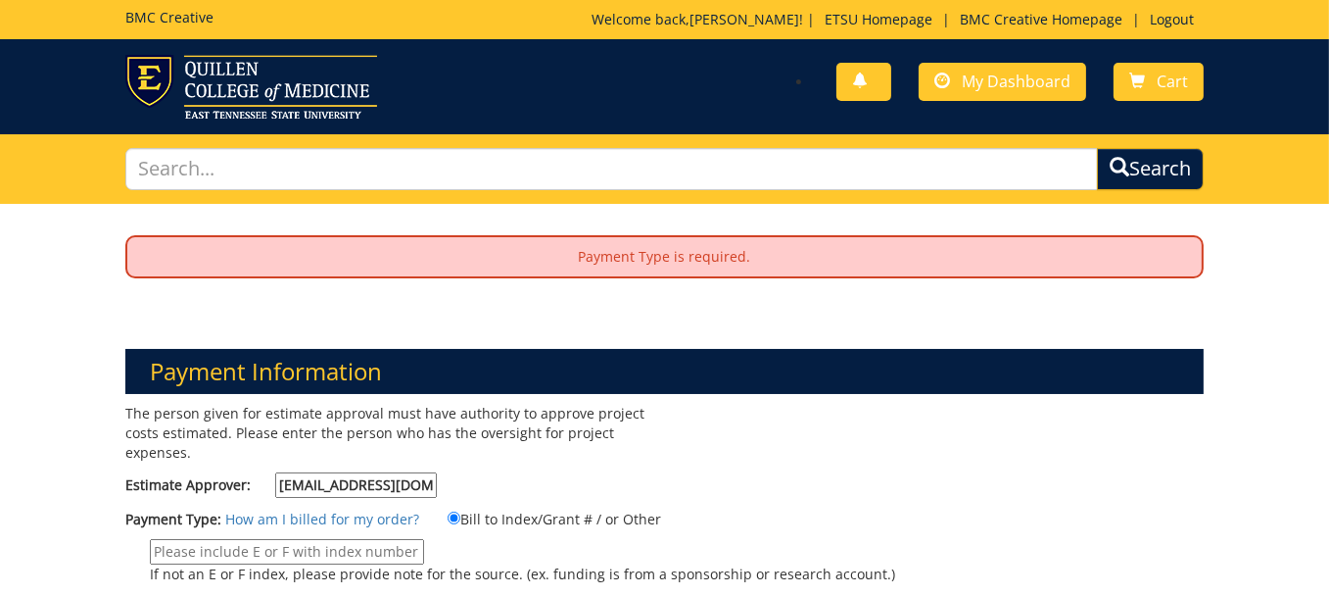
paste input "20-62300-100000-100-75450-200-999-999-999-999-99"
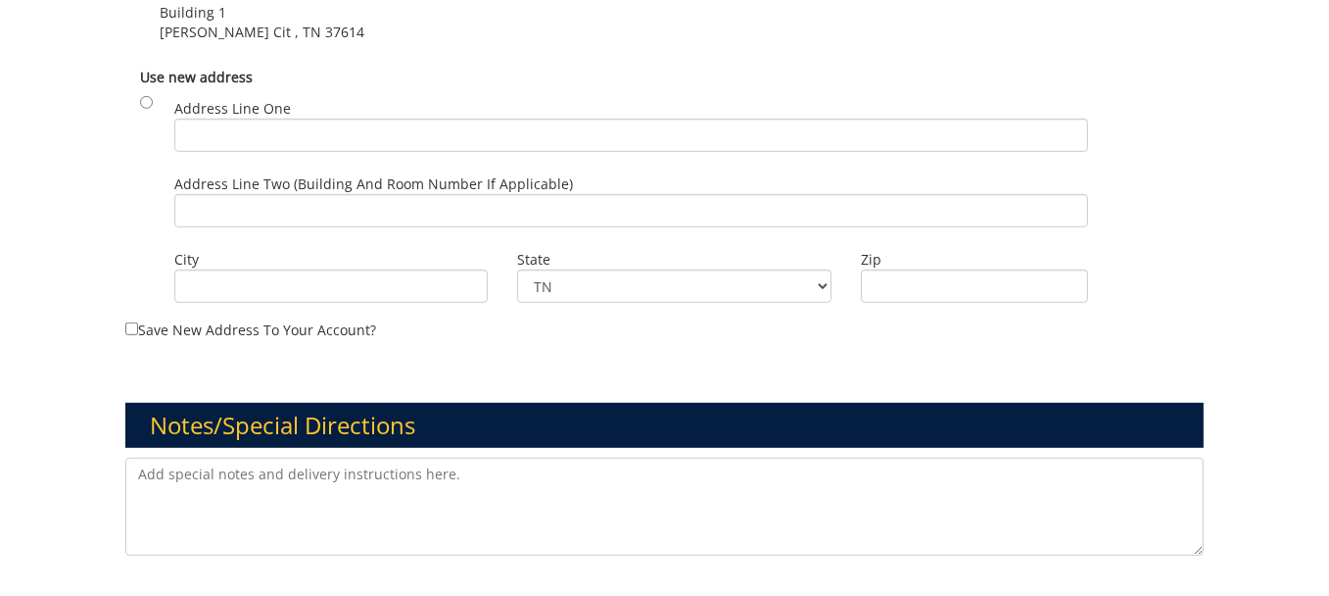
scroll to position [1665, 0]
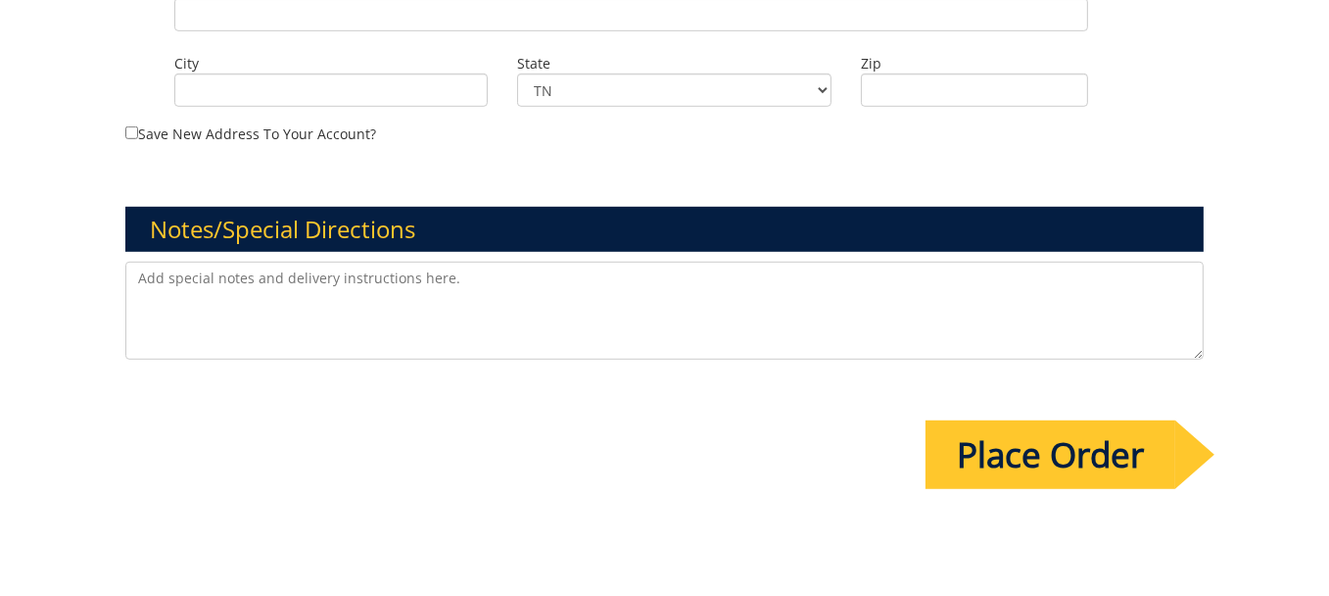
type input "20-62300-100000-100-75450-200-999-999-999-999-99"
click at [1048, 443] on input "Place Order" at bounding box center [1051, 454] width 250 height 69
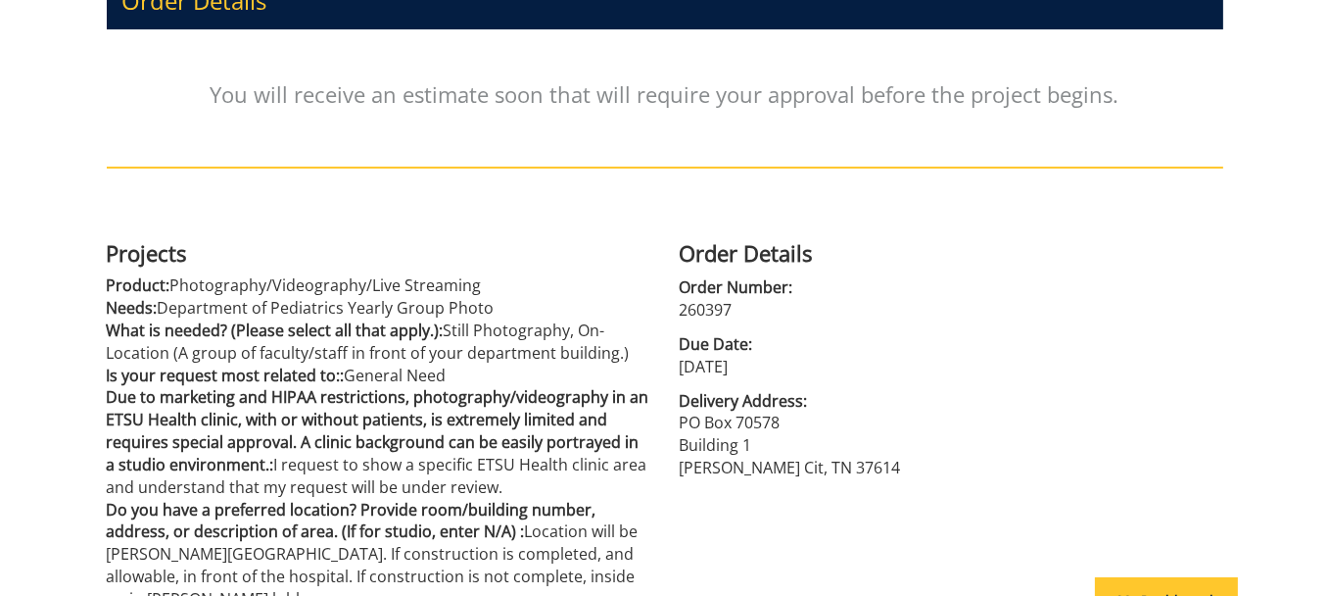
scroll to position [196, 0]
